Goal: Task Accomplishment & Management: Complete application form

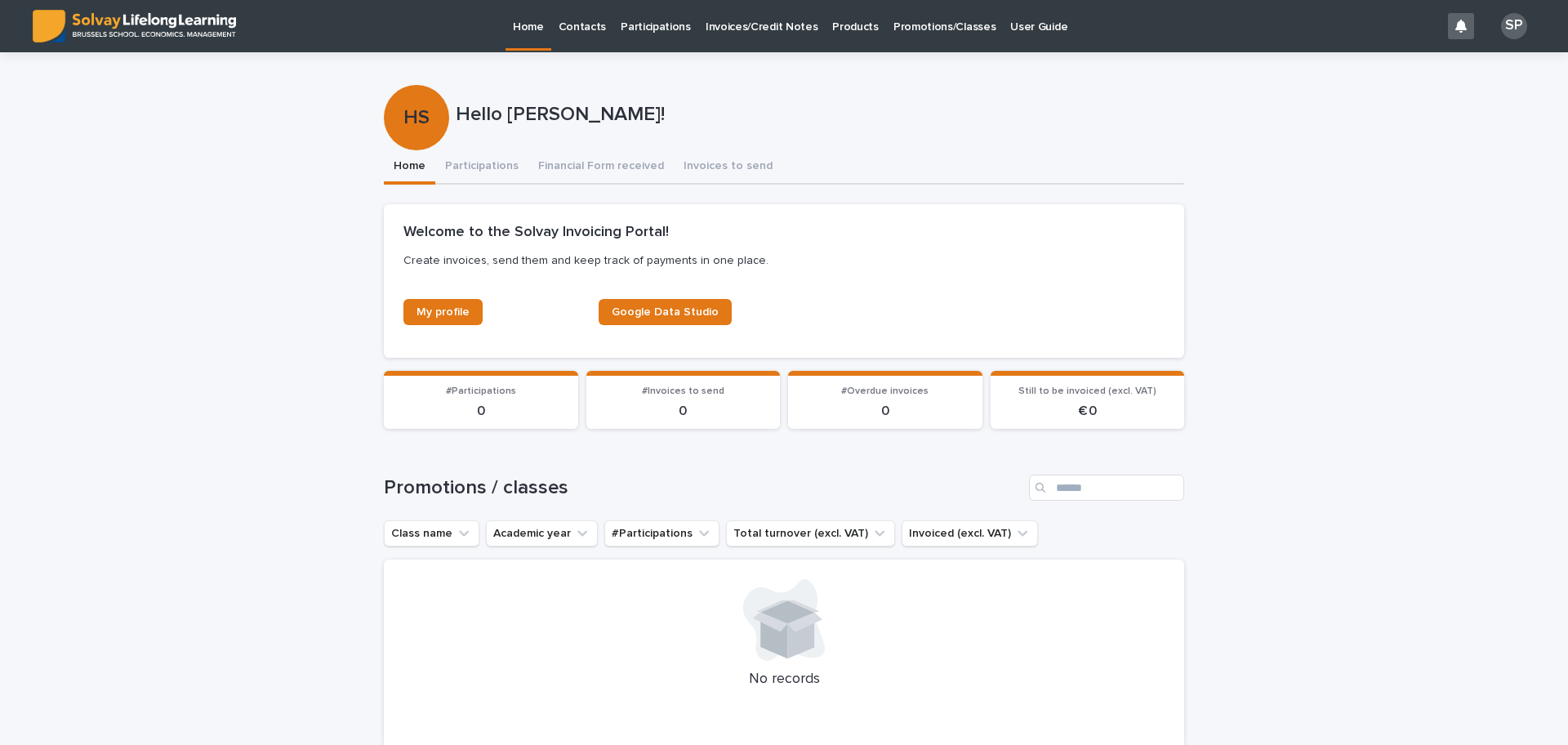
click at [928, 30] on p "Promotions/Classes" at bounding box center [945, 17] width 102 height 34
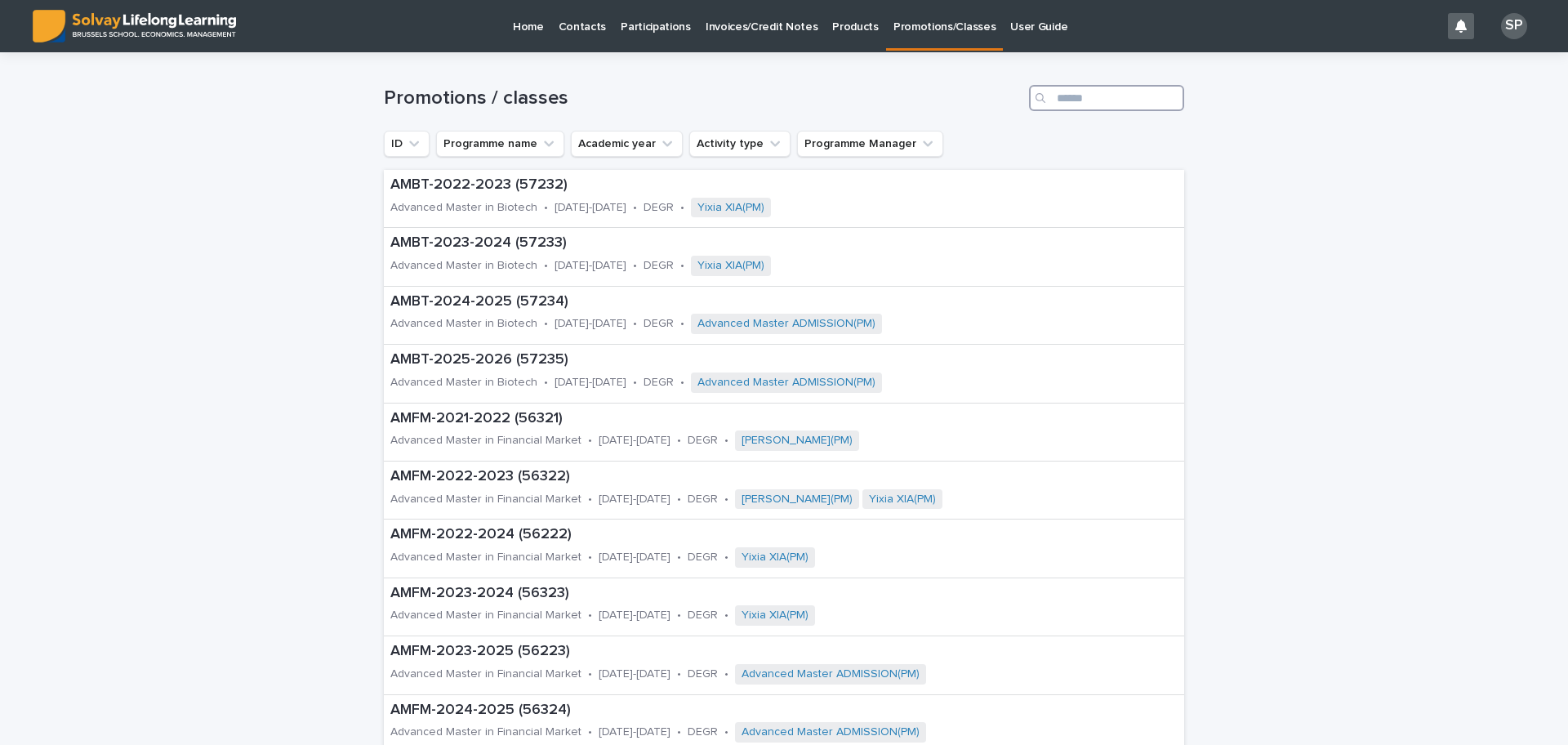
click at [1054, 90] on input "Search" at bounding box center [1106, 97] width 155 height 26
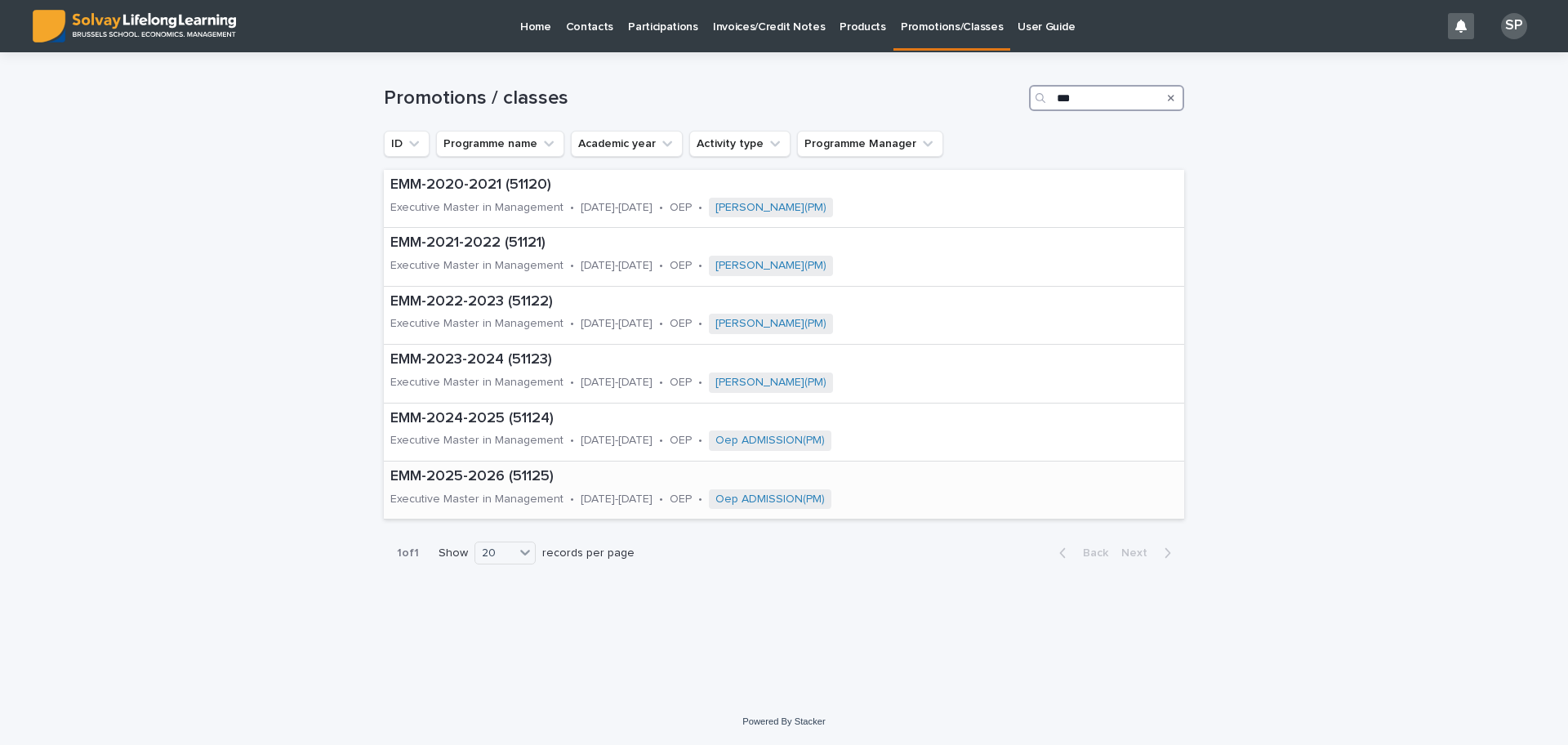
type input "***"
click at [499, 469] on p "EMM-2025-2026 (51125)" at bounding box center [693, 477] width 607 height 18
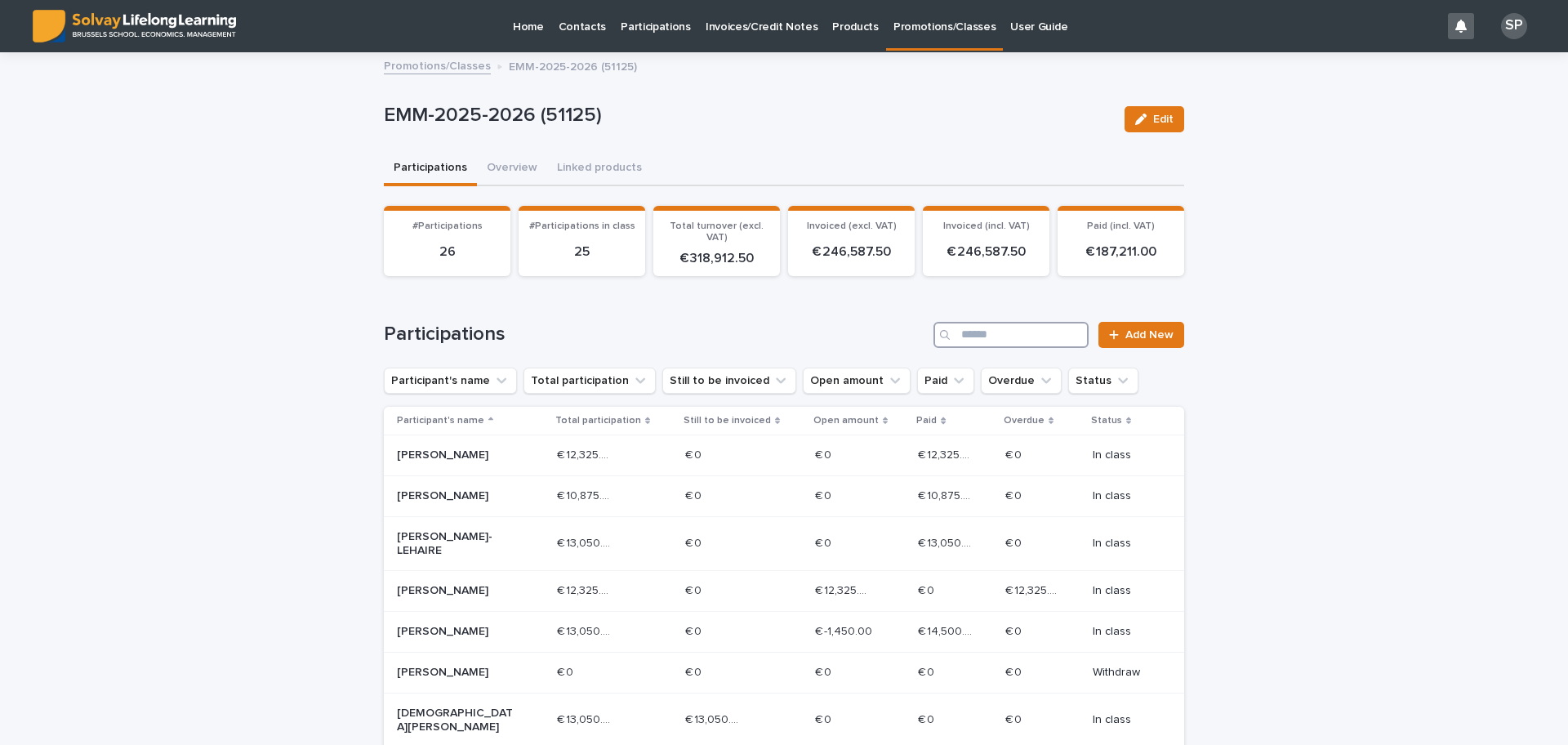
click at [1009, 333] on input "Search" at bounding box center [1011, 334] width 155 height 26
click at [1149, 335] on span "Add New" at bounding box center [1149, 334] width 48 height 12
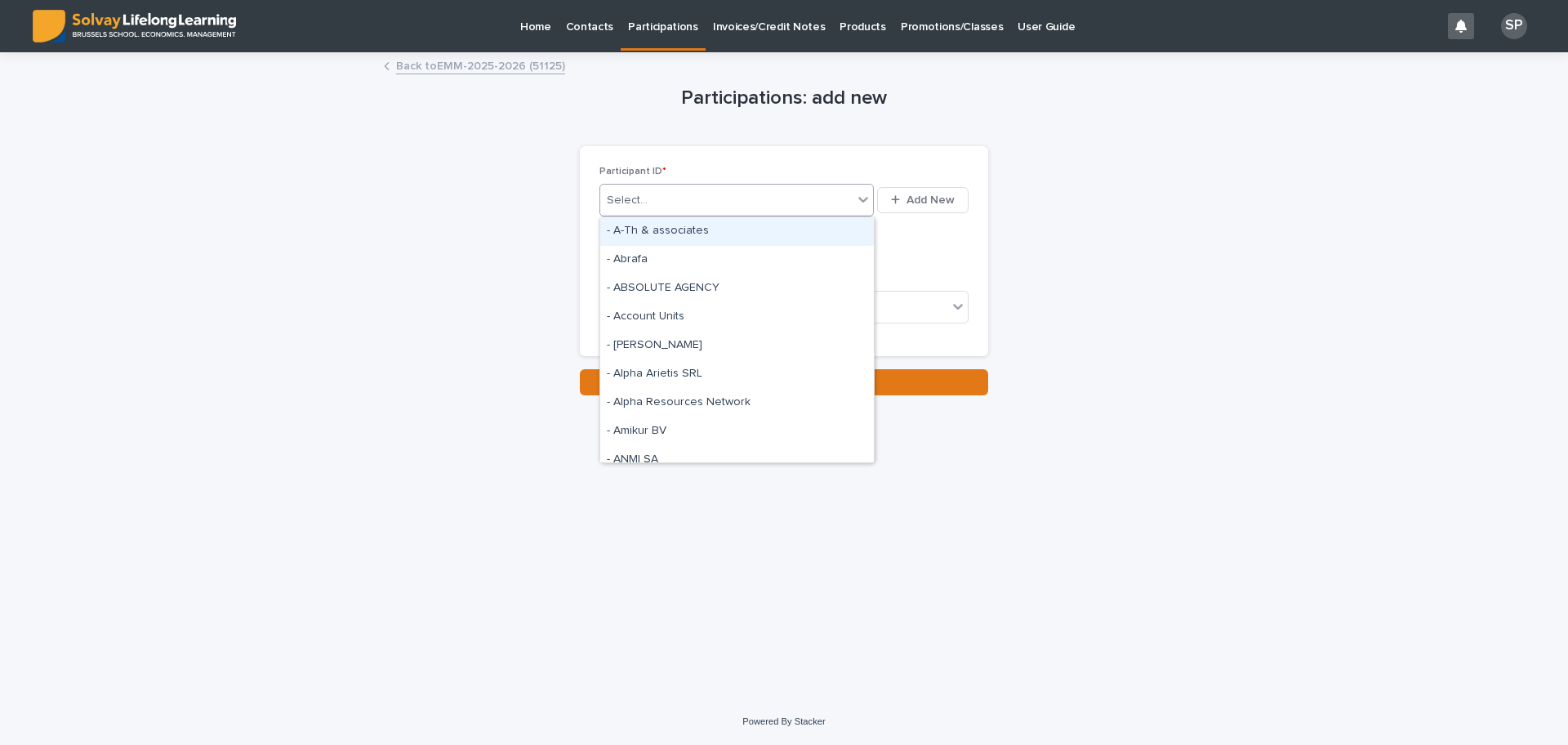
click at [726, 197] on div "Select..." at bounding box center [726, 200] width 252 height 27
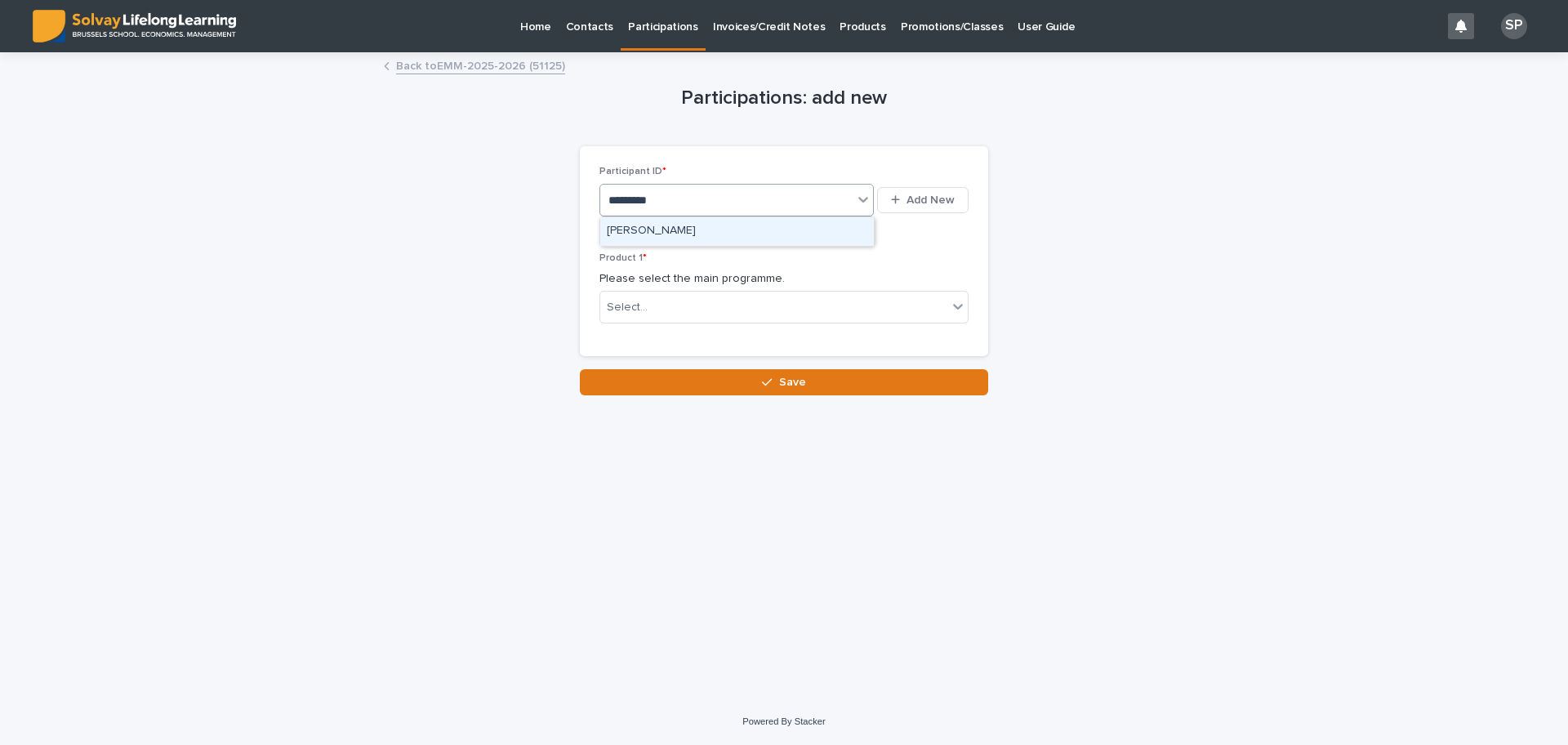
type input "**********"
click at [676, 229] on div "[PERSON_NAME]" at bounding box center [737, 232] width 274 height 29
click at [714, 309] on div "Select..." at bounding box center [774, 308] width 347 height 27
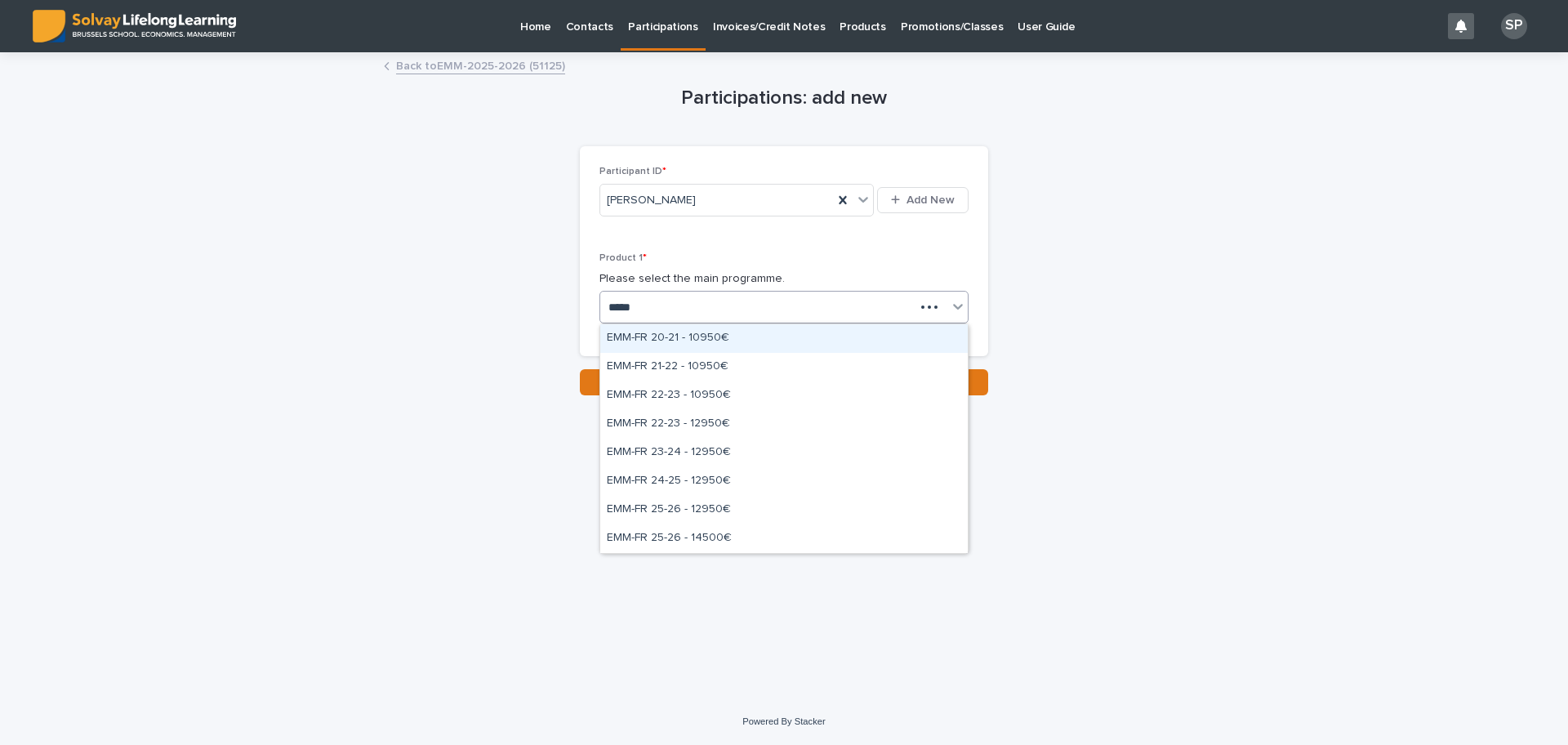
type input "******"
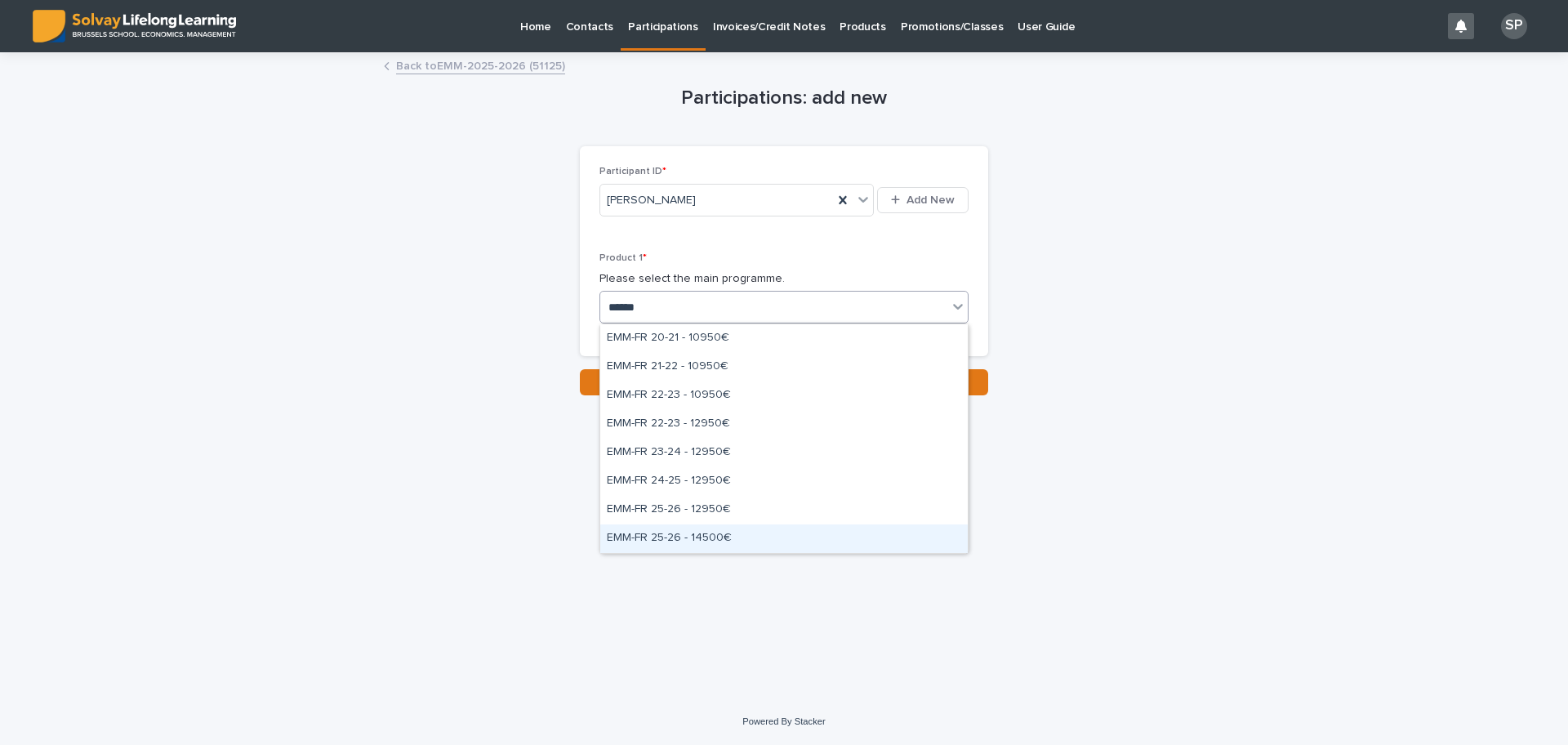
click at [718, 541] on div "EMM-FR 25-26 - 14500€" at bounding box center [784, 538] width 368 height 29
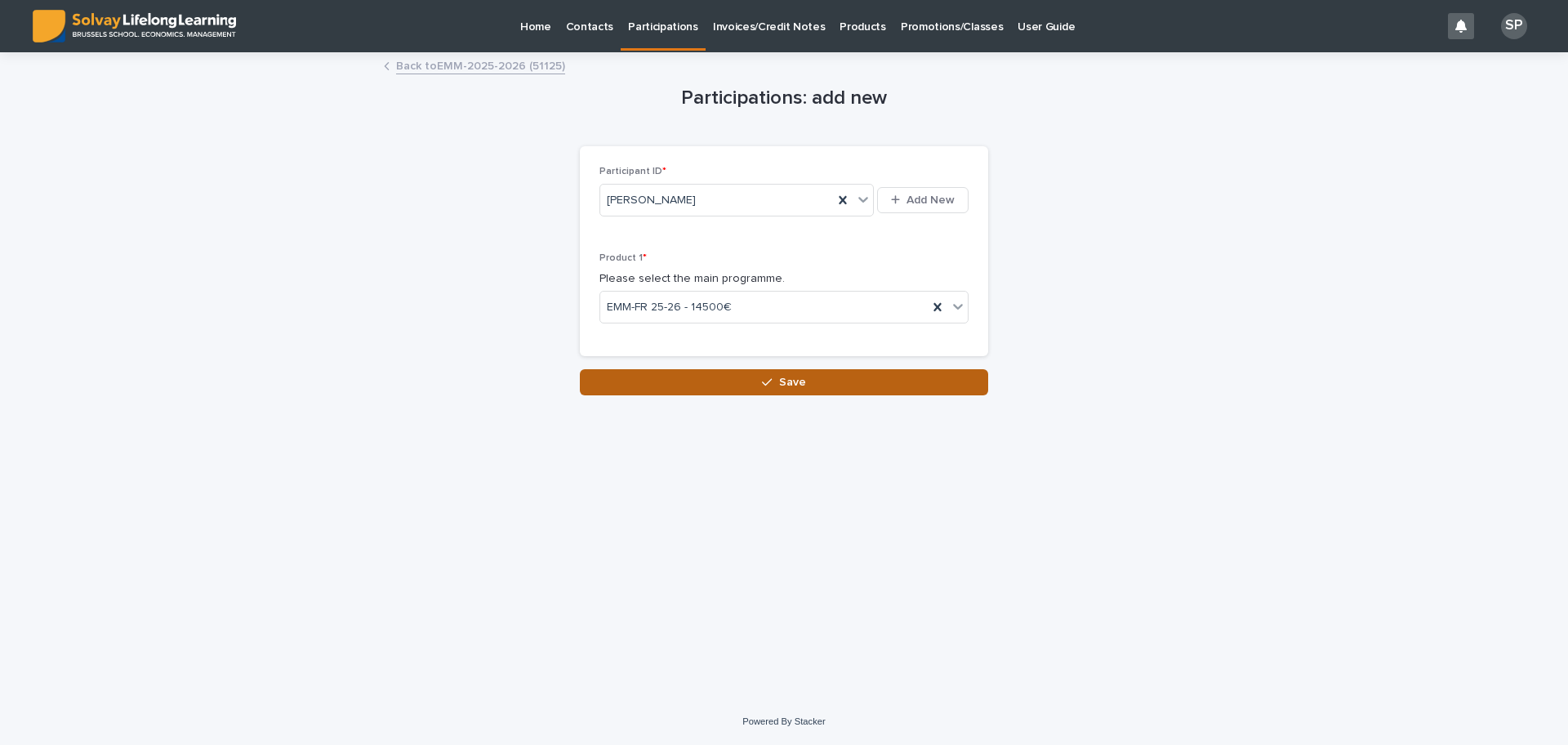
click at [759, 386] on button "Save" at bounding box center [784, 382] width 408 height 26
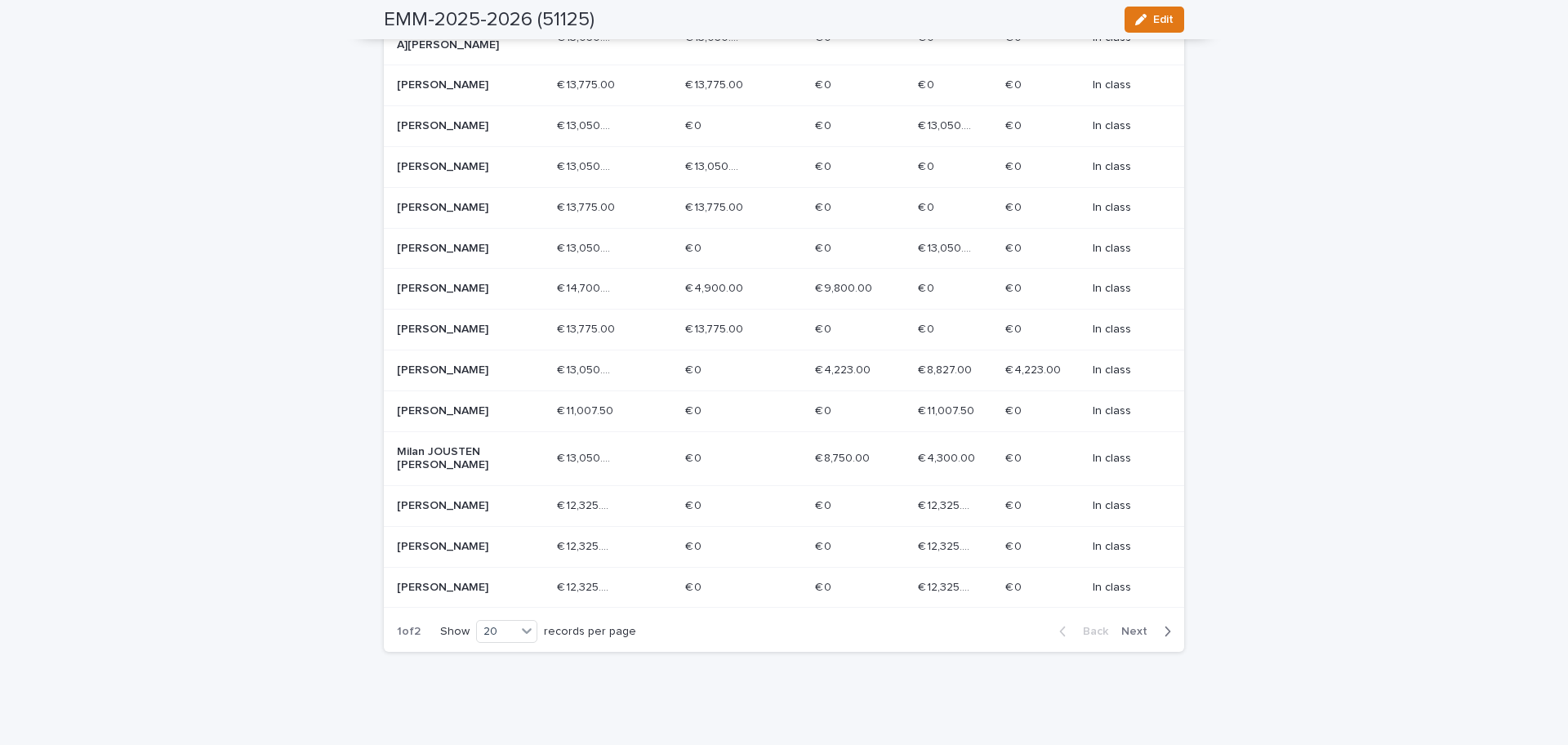
scroll to position [685, 0]
click at [1495, 543] on div "Loading... Saving… Loading... Saving… EMM-2025-2026 (51125) Edit EMM-2025-2026 …" at bounding box center [784, 55] width 1568 height 1375
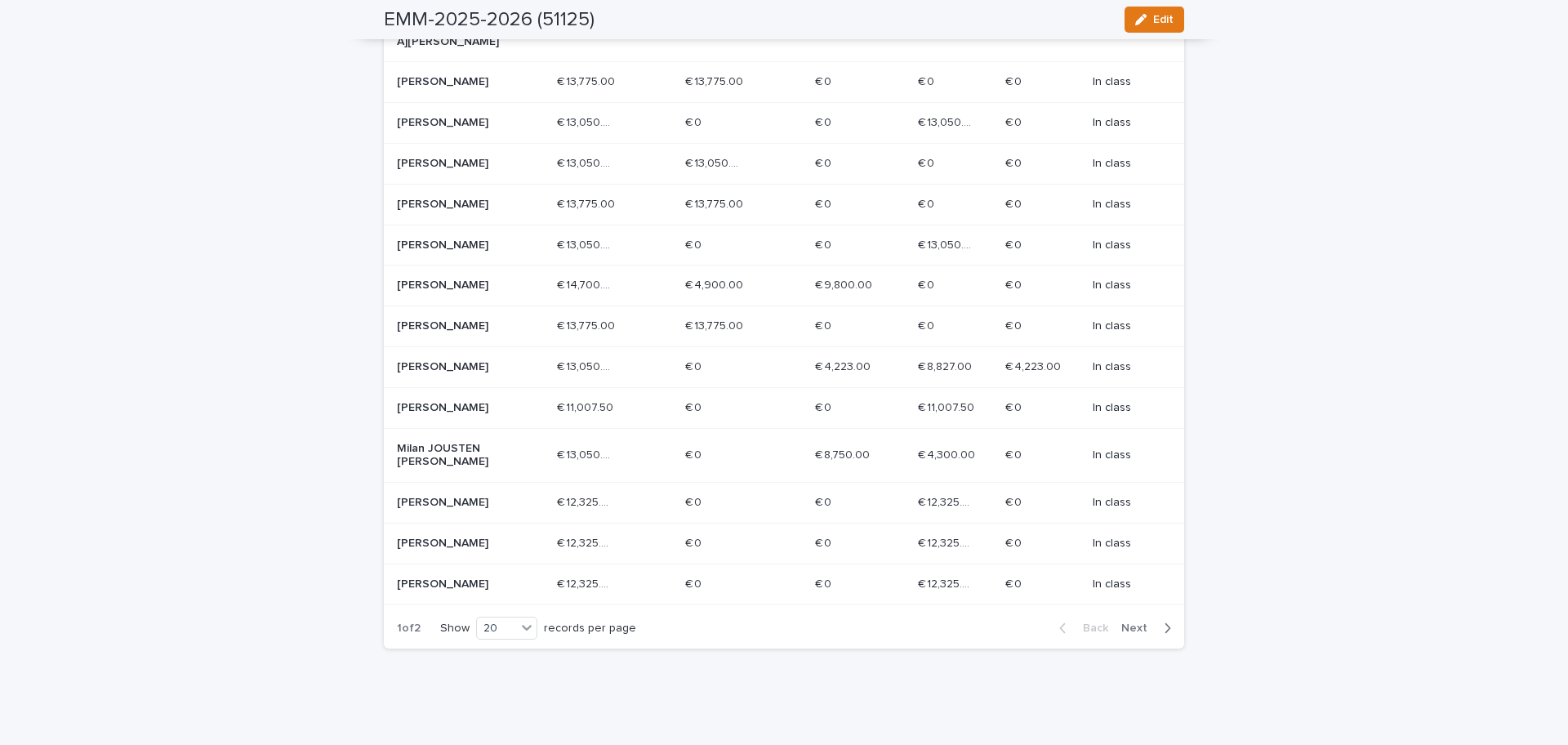
drag, startPoint x: 1495, startPoint y: 543, endPoint x: 1498, endPoint y: 476, distance: 67.1
click at [1498, 476] on div "Loading... Saving… Loading... Saving… EMM-2025-2026 (51125) Edit EMM-2025-2026 …" at bounding box center [784, 55] width 1568 height 1375
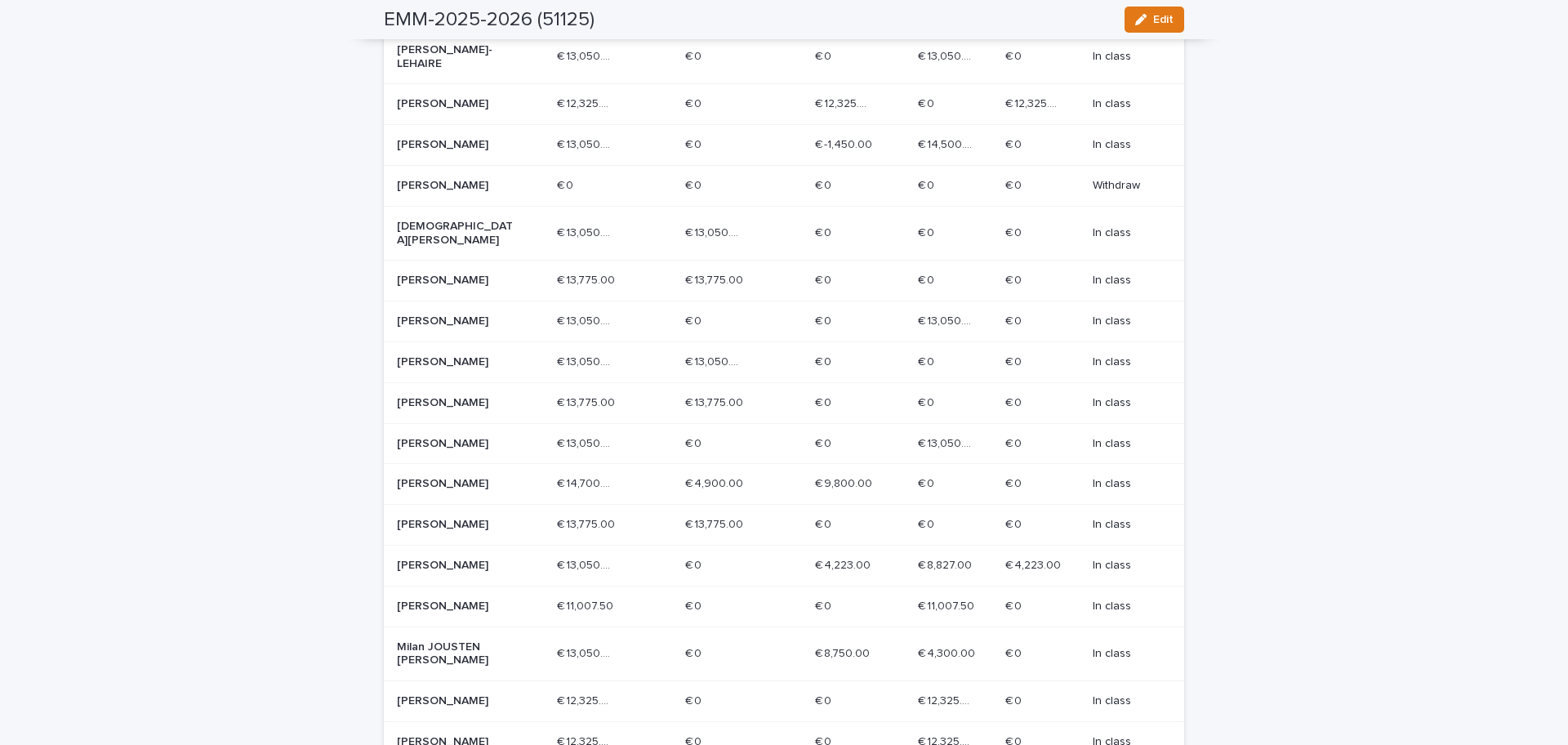
scroll to position [200, 0]
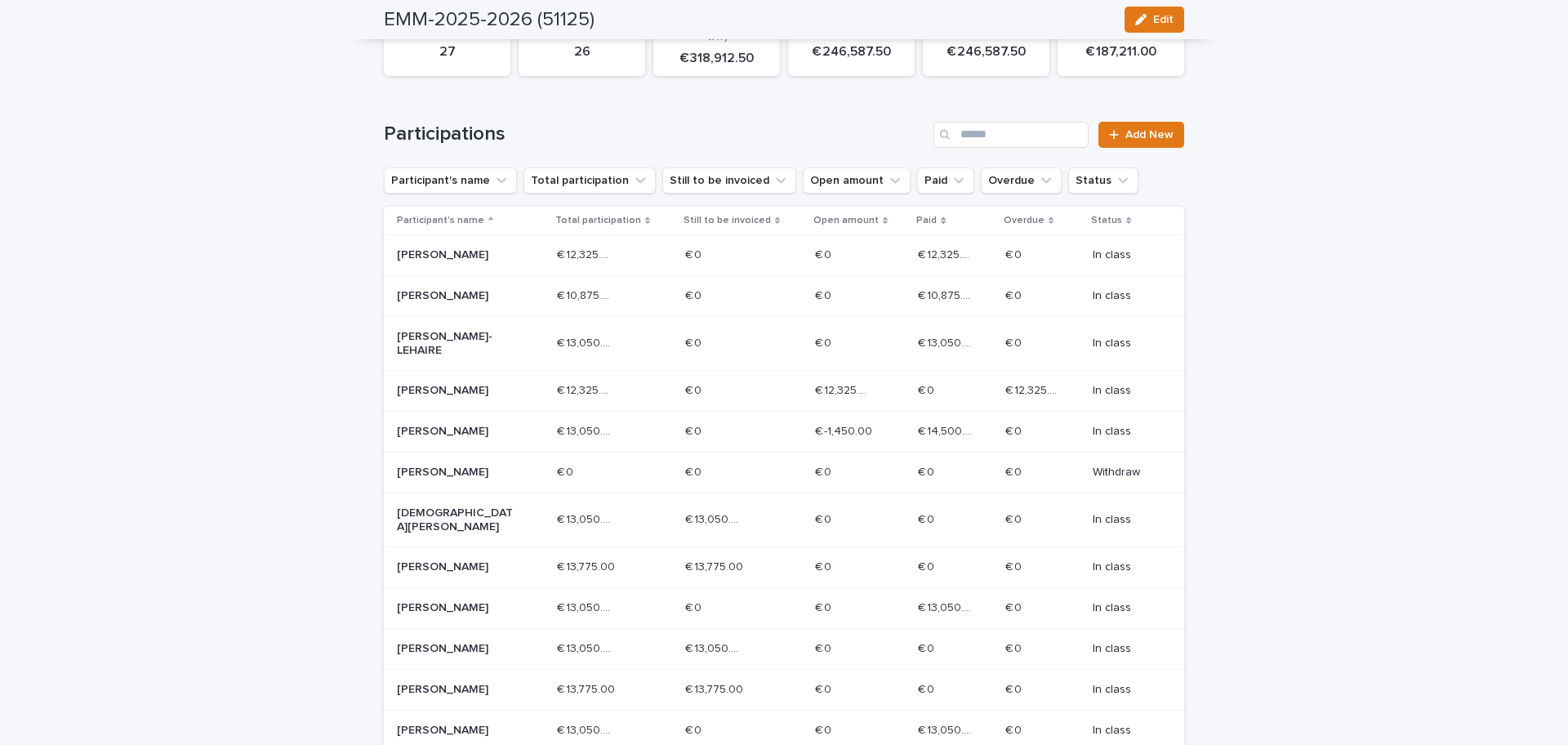
click at [1534, 203] on div "Loading... Saving… Loading... Saving… EMM-2025-2026 (51125) Edit EMM-2025-2026 …" at bounding box center [784, 541] width 1568 height 1375
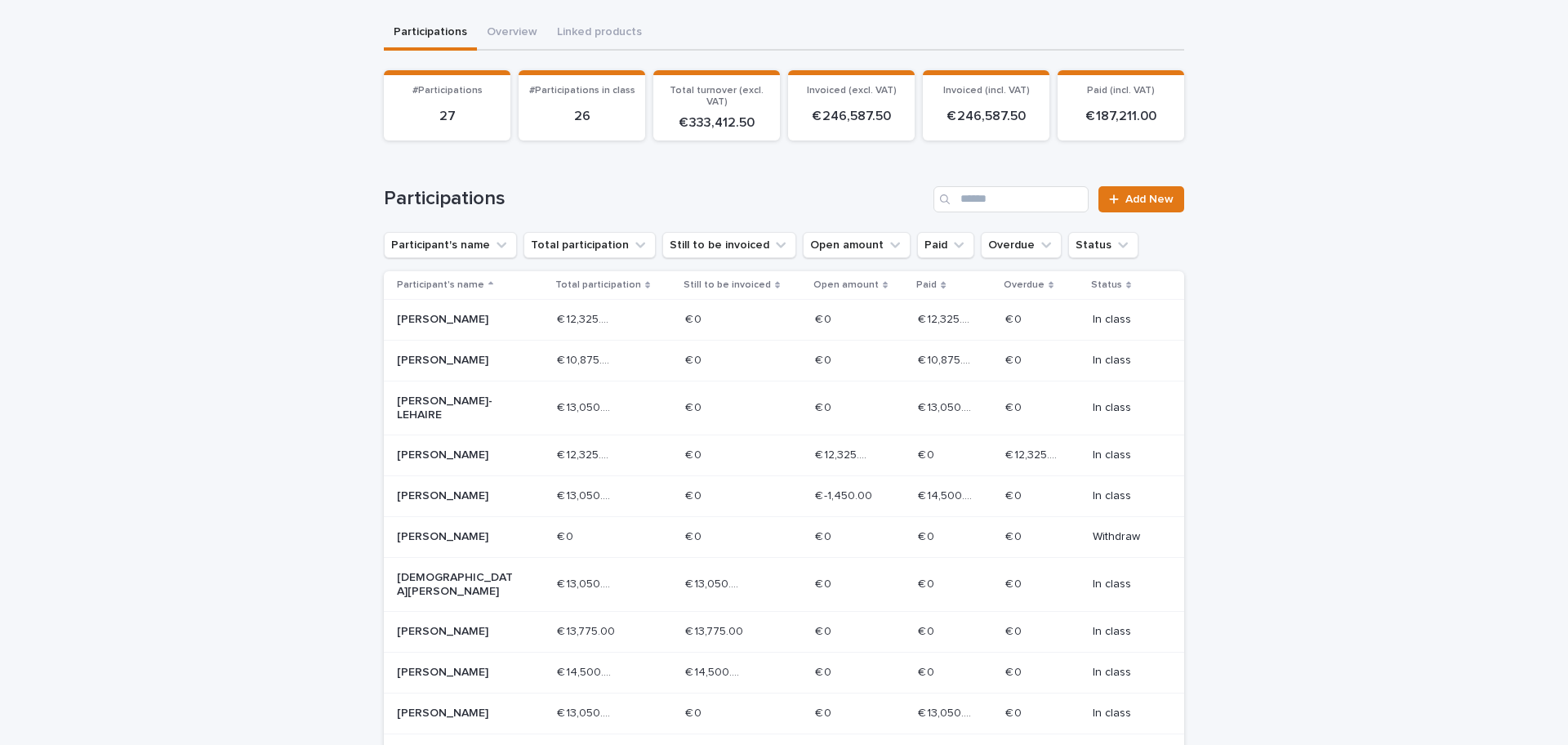
scroll to position [139, 0]
click at [442, 673] on p "[PERSON_NAME]" at bounding box center [455, 669] width 117 height 14
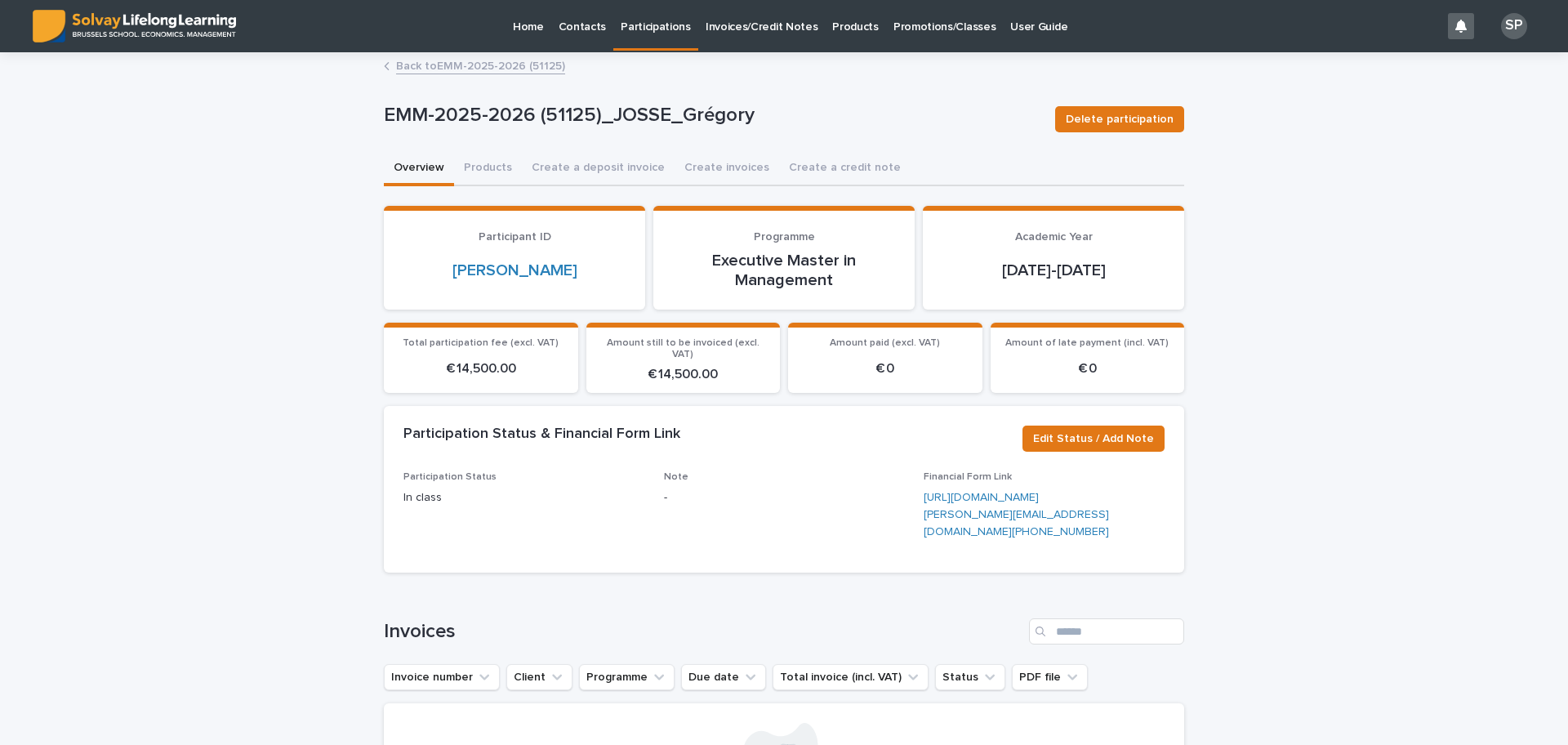
click at [505, 61] on link "Back to EMM-2025-2026 (51125)" at bounding box center [480, 64] width 169 height 19
